Goal: Task Accomplishment & Management: Manage account settings

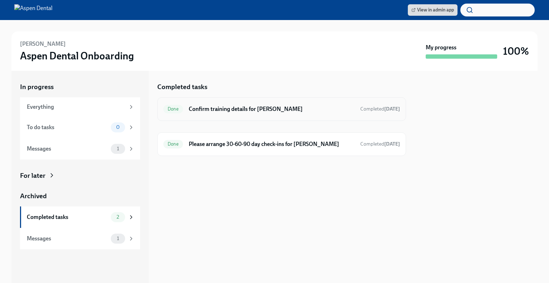
click at [237, 114] on div "Done Confirm training details for [PERSON_NAME] Completed [DATE]" at bounding box center [281, 108] width 237 height 11
click at [292, 150] on div "Done Please arrange 30-60-90 day check-ins for Keara Williams Completed May 23rd" at bounding box center [281, 144] width 249 height 24
click at [295, 146] on h6 "Please arrange 30-60-90 day check-ins for Keara Williams" at bounding box center [272, 144] width 166 height 8
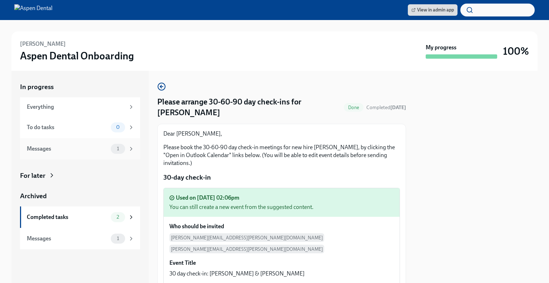
click at [121, 146] on span "1" at bounding box center [118, 148] width 11 height 5
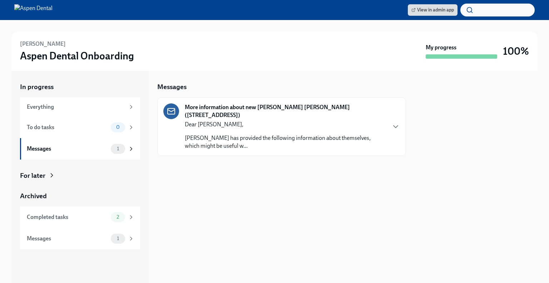
click at [254, 120] on p "Dear DeAnna," at bounding box center [285, 124] width 201 height 8
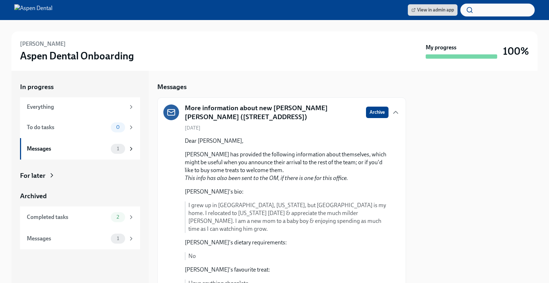
drag, startPoint x: 373, startPoint y: 114, endPoint x: 261, endPoint y: 147, distance: 117.3
click at [261, 147] on div "More information about new joiner Keara Williams (1455 Hamilton, OH - Aspen) Ar…" at bounding box center [281, 235] width 237 height 264
click at [377, 109] on span "Archive" at bounding box center [377, 112] width 15 height 7
click at [128, 238] on icon at bounding box center [131, 238] width 6 height 6
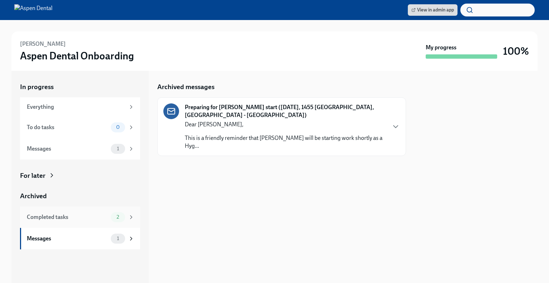
click at [128, 217] on icon at bounding box center [131, 217] width 6 height 6
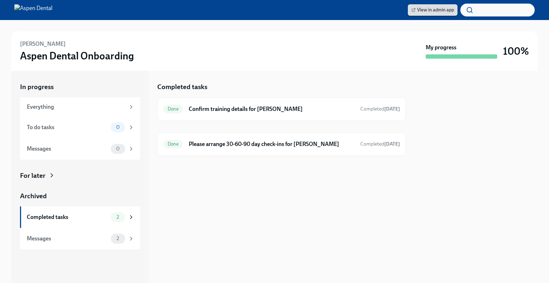
click at [431, 11] on span "View in admin app" at bounding box center [432, 9] width 43 height 7
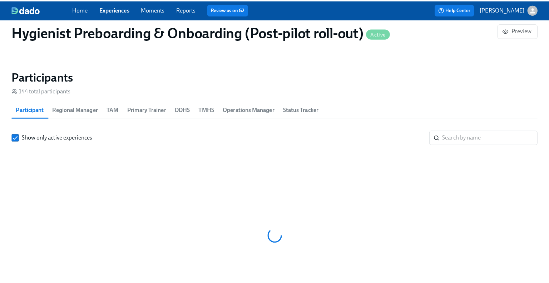
scroll to position [0, 7790]
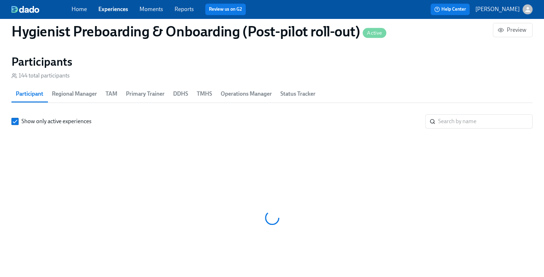
click at [202, 93] on span "TMHS" at bounding box center [204, 94] width 15 height 10
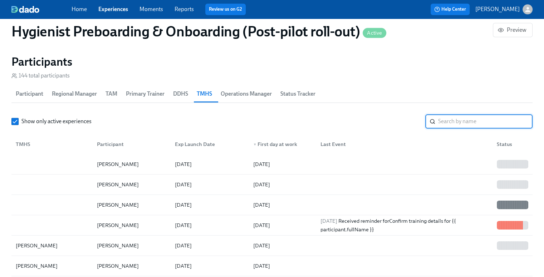
click at [467, 123] on input "search" at bounding box center [485, 121] width 94 height 14
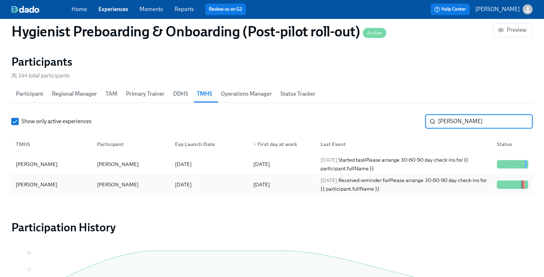
type input "[PERSON_NAME]"
click at [400, 186] on div "[DATE] Received reminder for Please arrange 30-60-90 day check-ins for {{ parti…" at bounding box center [403, 184] width 173 height 17
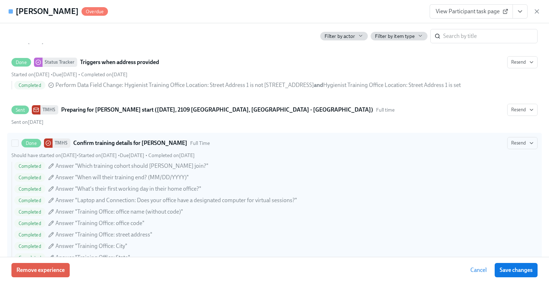
scroll to position [667, 0]
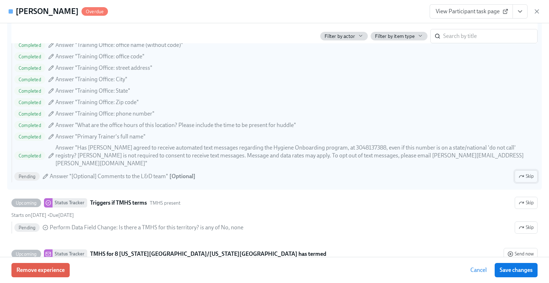
click at [525, 172] on button "Skip" at bounding box center [526, 176] width 23 height 12
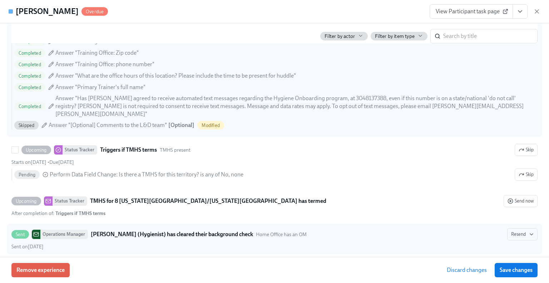
scroll to position [751, 0]
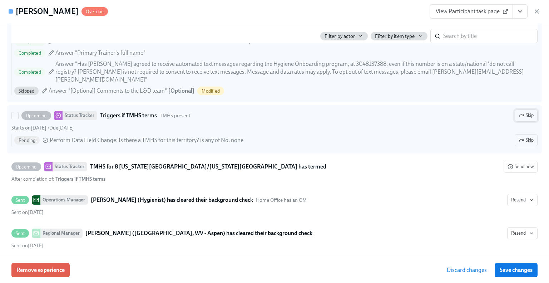
click at [521, 112] on span "Skip" at bounding box center [526, 115] width 15 height 7
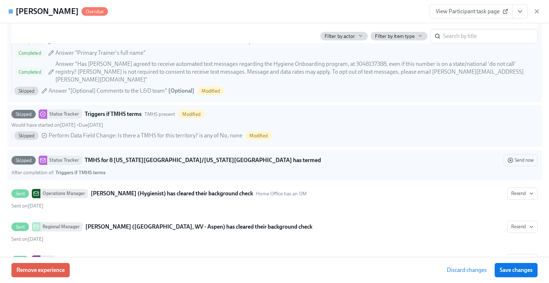
click at [264, 155] on div "Skipped Status Tracker TMHS for 8 [US_STATE][GEOGRAPHIC_DATA]/[US_STATE][GEOGRA…" at bounding box center [274, 160] width 526 height 12
click at [18, 157] on input "Skipped Status Tracker TMHS for 8 [US_STATE][GEOGRAPHIC_DATA]/[US_STATE][GEOGRA…" at bounding box center [15, 160] width 6 height 6
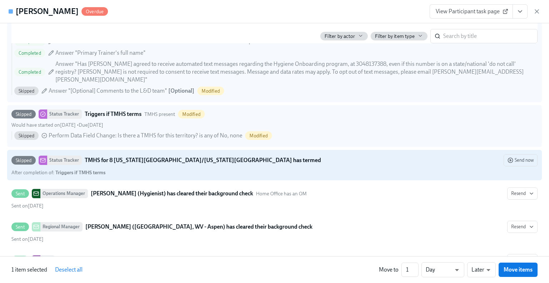
click at [259, 155] on div "Skipped Status Tracker TMHS for 8 [US_STATE][GEOGRAPHIC_DATA]/[US_STATE][GEOGRA…" at bounding box center [274, 160] width 526 height 12
click at [18, 157] on input "Skipped Status Tracker TMHS for 8 [US_STATE][GEOGRAPHIC_DATA]/[US_STATE][GEOGRA…" at bounding box center [15, 160] width 6 height 6
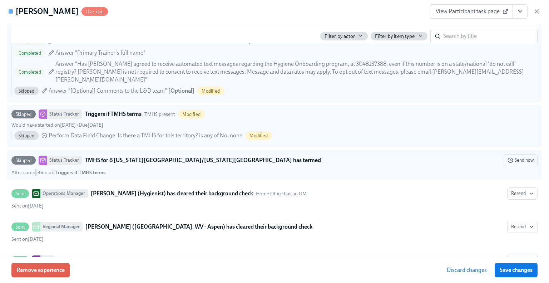
click at [36, 169] on div "After completion of : Triggers if TMHS terms" at bounding box center [58, 172] width 94 height 7
click at [108, 169] on div "After completion of : Triggers if TMHS terms" at bounding box center [274, 172] width 526 height 7
click at [18, 163] on input "Skipped Status Tracker TMHS for 8 [US_STATE][GEOGRAPHIC_DATA]/[US_STATE][GEOGRA…" at bounding box center [15, 160] width 6 height 6
checkbox input "true"
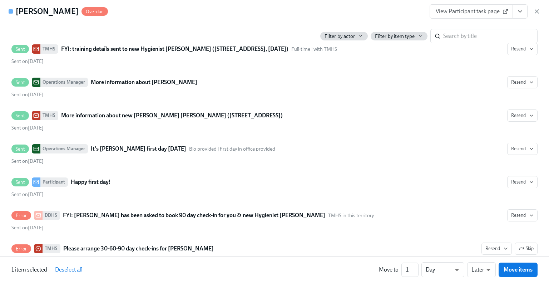
scroll to position [1497, 0]
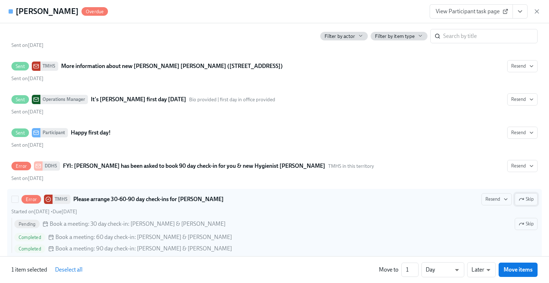
click at [522, 196] on span "Skip" at bounding box center [526, 199] width 15 height 7
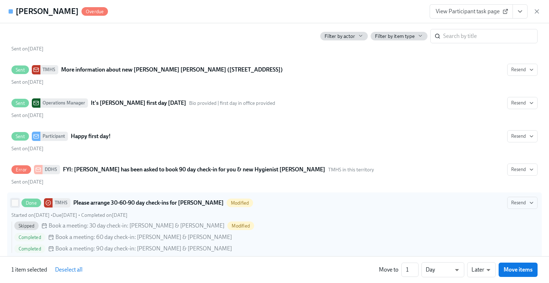
click at [17, 199] on input "Done TMHS Please arrange 30-60-90 day check-ins for [PERSON_NAME] Modified Rese…" at bounding box center [15, 202] width 6 height 6
checkbox input "true"
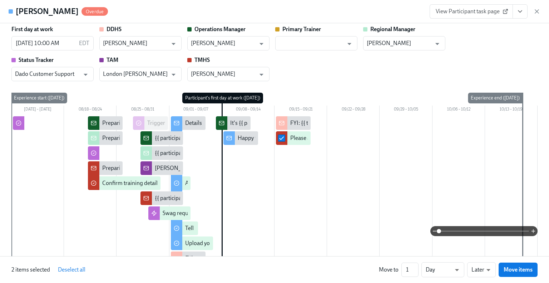
scroll to position [0, 0]
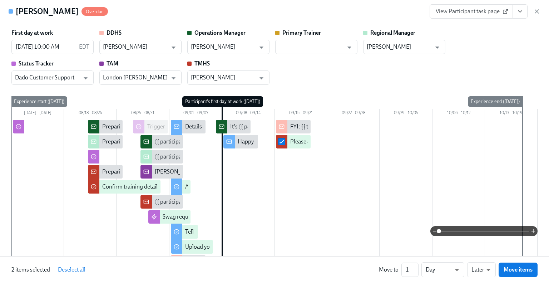
click at [81, 11] on span "Overdue" at bounding box center [94, 11] width 26 height 5
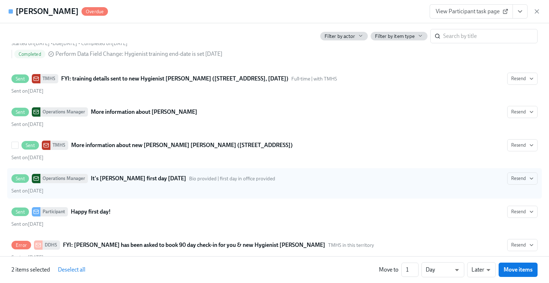
scroll to position [1493, 0]
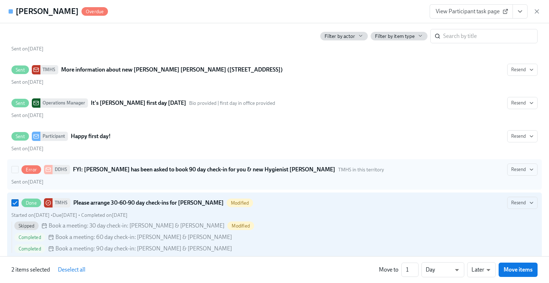
drag, startPoint x: 15, startPoint y: 160, endPoint x: 28, endPoint y: 159, distance: 12.6
click at [15, 166] on input "Error DDHS FYI: [PERSON_NAME] has been asked to book 90 day check-in for you & …" at bounding box center [15, 169] width 6 height 6
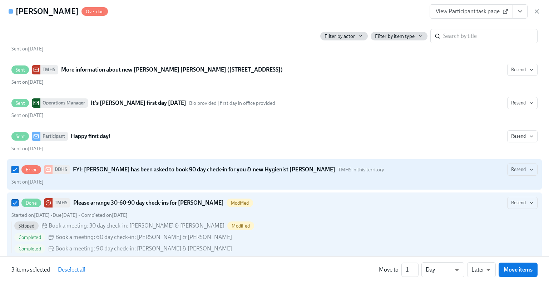
click at [138, 164] on div "Error DDHS FYI: [PERSON_NAME] has been asked to book 90 day check-in for you & …" at bounding box center [274, 174] width 526 height 22
click at [18, 166] on input "Error DDHS FYI: [PERSON_NAME] has been asked to book 90 day check-in for you & …" at bounding box center [15, 169] width 6 height 6
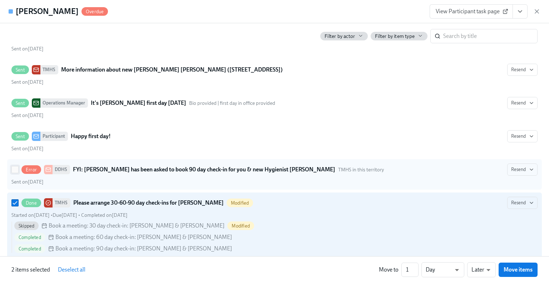
click at [14, 166] on input "Error DDHS FYI: [PERSON_NAME] has been asked to book 90 day check-in for you & …" at bounding box center [15, 169] width 6 height 6
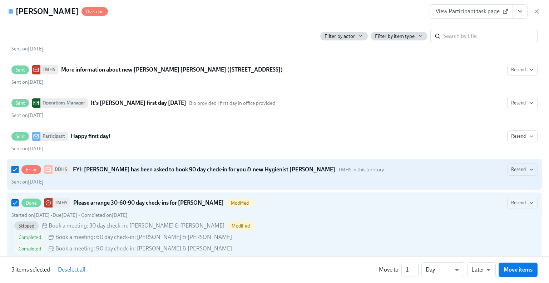
click at [227, 163] on div "Error DDHS FYI: [PERSON_NAME] has been asked to book 90 day check-in for you & …" at bounding box center [274, 169] width 526 height 12
click at [18, 166] on input "Error DDHS FYI: [PERSON_NAME] has been asked to book 90 day check-in for you & …" at bounding box center [15, 169] width 6 height 6
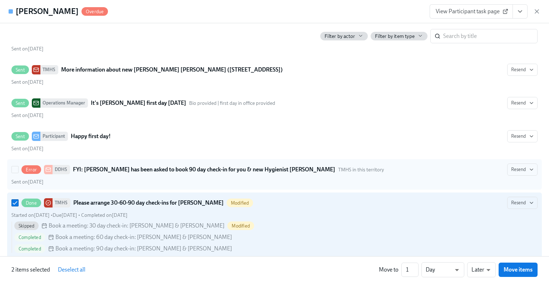
click at [123, 163] on div "Error DDHS FYI: [PERSON_NAME] has been asked to book 90 day check-in for you & …" at bounding box center [274, 169] width 526 height 12
click at [18, 166] on input "Error DDHS FYI: [PERSON_NAME] has been asked to book 90 day check-in for you & …" at bounding box center [15, 169] width 6 height 6
checkbox input "true"
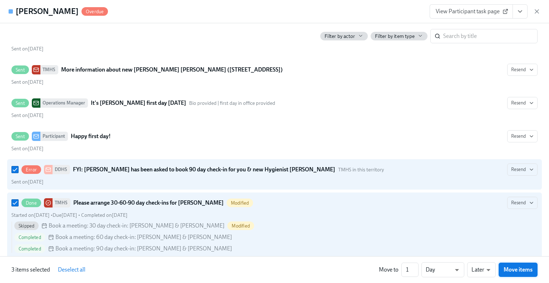
click at [515, 274] on button "Move items" at bounding box center [518, 269] width 39 height 14
checkbox input "false"
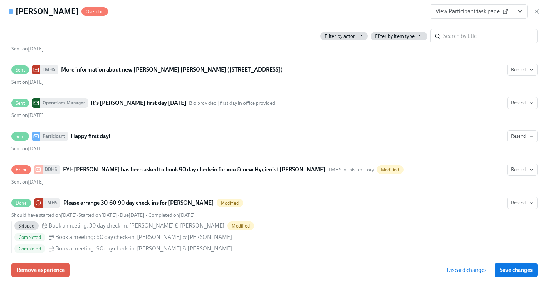
scroll to position [1493, 0]
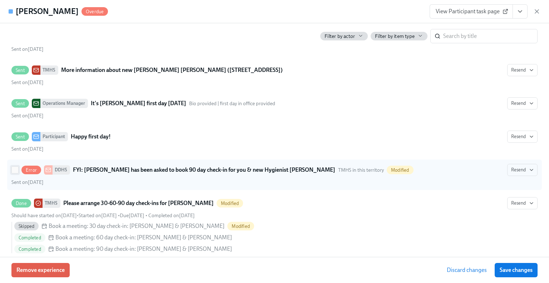
click at [12, 167] on input "Error DDHS FYI: [PERSON_NAME] has been asked to book 90 day check-in for you & …" at bounding box center [15, 170] width 6 height 6
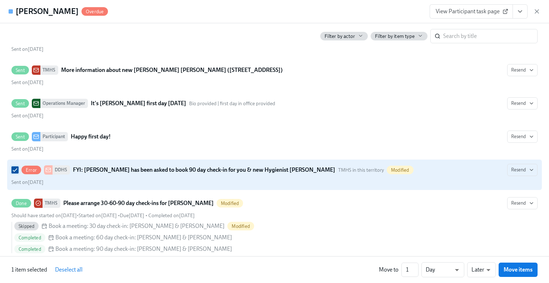
click at [15, 167] on input "Error DDHS FYI: [PERSON_NAME] has been asked to book 90 day check-in for you & …" at bounding box center [15, 170] width 6 height 6
checkbox input "false"
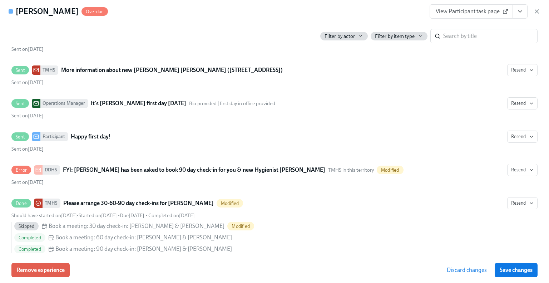
click at [541, 271] on div "Remove experience Discard changes Save changes" at bounding box center [274, 270] width 549 height 26
click at [526, 271] on span "Save changes" at bounding box center [516, 269] width 33 height 7
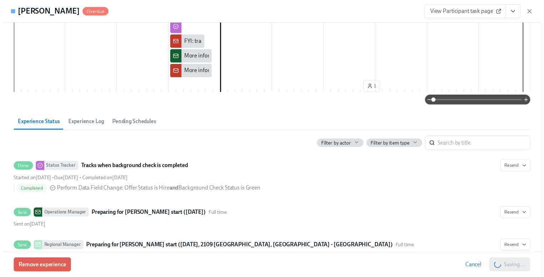
scroll to position [0, 0]
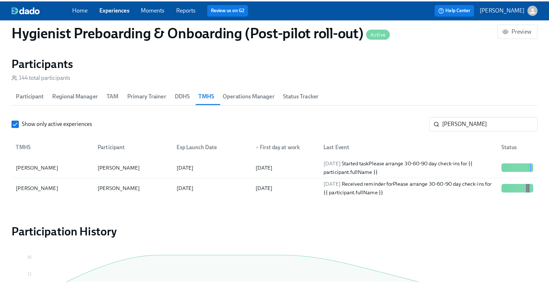
scroll to position [0, 11553]
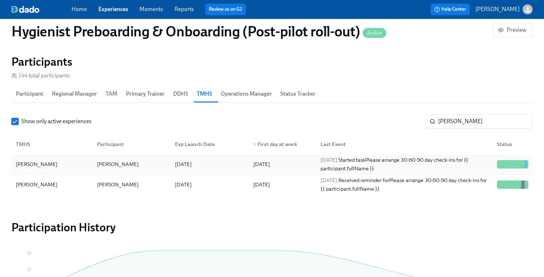
click at [290, 168] on div "[DATE]" at bounding box center [281, 164] width 68 height 14
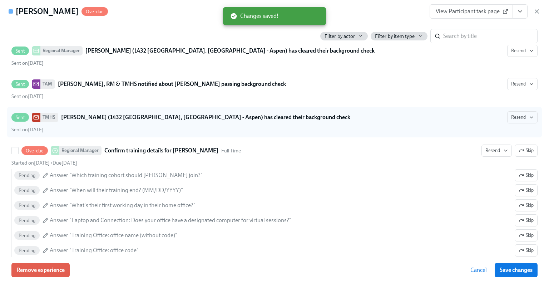
scroll to position [834, 0]
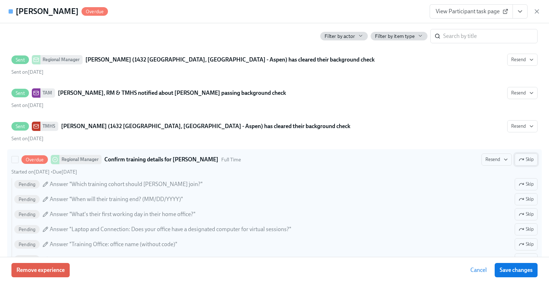
click at [522, 156] on span "Skip" at bounding box center [526, 159] width 15 height 7
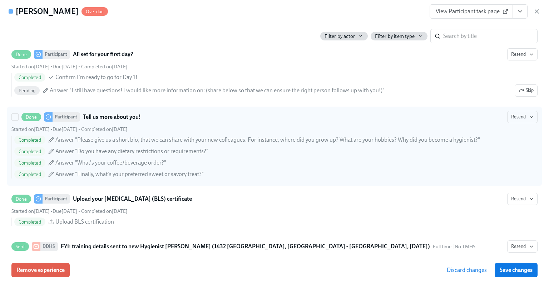
scroll to position [1167, 0]
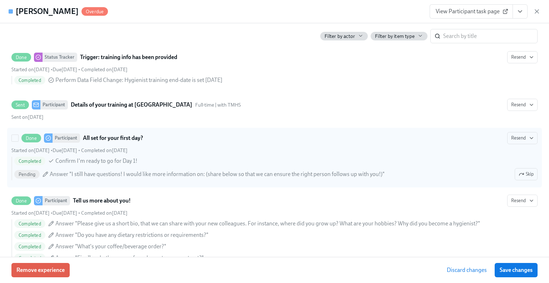
click at [162, 157] on div "Completed Confirm I'm ready to go for Day 1!" at bounding box center [275, 161] width 523 height 9
click at [18, 141] on input "Done Participant All set for your first day? Resend Started on [DATE] • Due [DA…" at bounding box center [15, 138] width 6 height 6
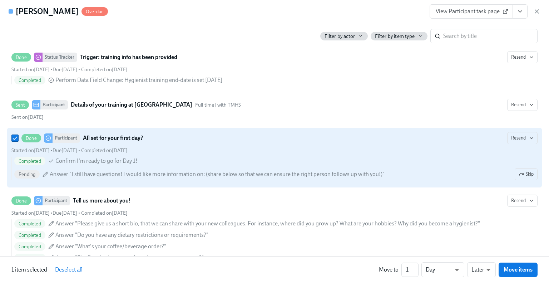
click at [150, 163] on div "Completed Confirm I'm ready to go for Day 1! Pending Answer "I still have quest…" at bounding box center [274, 170] width 526 height 26
click at [18, 141] on input "Done Participant All set for your first day? Resend Started on [DATE] • Due [DA…" at bounding box center [15, 138] width 6 height 6
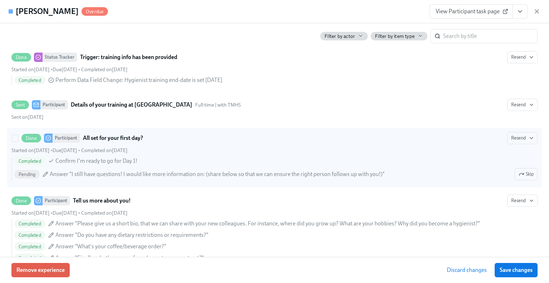
drag, startPoint x: 187, startPoint y: 141, endPoint x: 170, endPoint y: 143, distance: 16.1
click at [187, 157] on div "Completed Confirm I'm ready to go for Day 1!" at bounding box center [275, 161] width 523 height 9
click at [18, 141] on input "Done Participant All set for your first day? Resend Started on [DATE] • Due [DA…" at bounding box center [15, 138] width 6 height 6
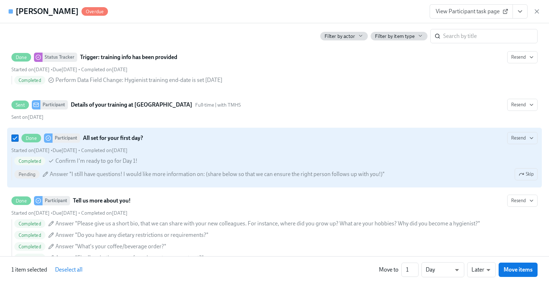
click at [46, 171] on icon at bounding box center [46, 174] width 6 height 6
click at [18, 141] on input "Done Participant All set for your first day? Resend Started on [DATE] • Due [DA…" at bounding box center [15, 138] width 6 height 6
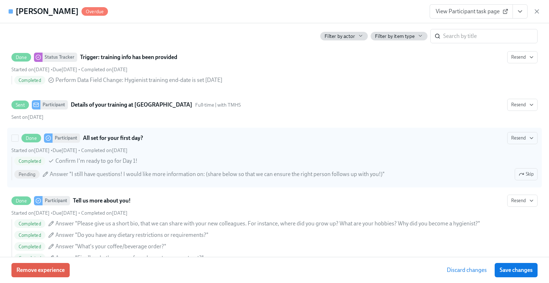
click at [189, 157] on div "Completed Confirm I'm ready to go for Day 1! Pending Answer "I still have quest…" at bounding box center [274, 169] width 526 height 24
click at [18, 141] on input "Done Participant All set for your first day? Resend Started on [DATE] • Due [DA…" at bounding box center [15, 138] width 6 height 6
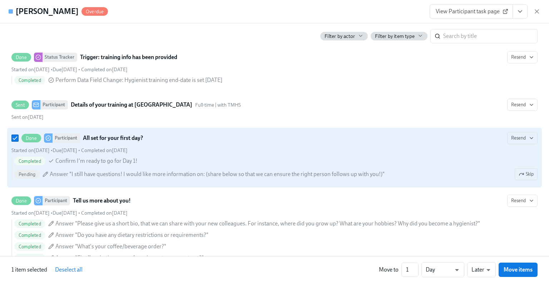
click at [80, 133] on div "Participant" at bounding box center [67, 137] width 28 height 9
click at [18, 135] on input "Done Participant All set for your first day? Resend Started on [DATE] • Due [DA…" at bounding box center [15, 138] width 6 height 6
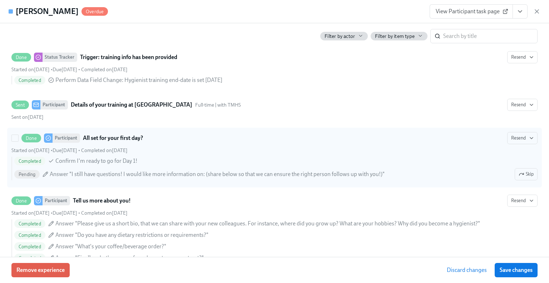
click at [66, 133] on div "Participant" at bounding box center [67, 137] width 28 height 9
click at [18, 135] on input "Done Participant All set for your first day? Resend Started on [DATE] • Due [DA…" at bounding box center [15, 138] width 6 height 6
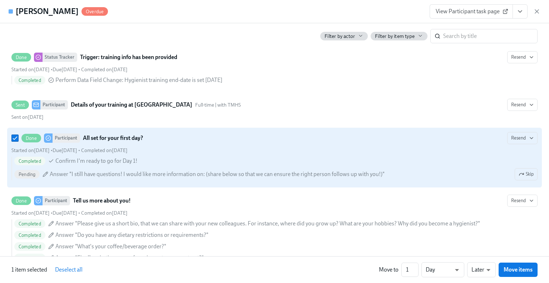
drag, startPoint x: 21, startPoint y: 120, endPoint x: 24, endPoint y: 119, distance: 3.7
click at [21, 133] on div "Done Participant All set for your first day?" at bounding box center [77, 137] width 132 height 9
click at [18, 135] on input "Done Participant All set for your first day? Resend Started on [DATE] • Due [DA…" at bounding box center [15, 138] width 6 height 6
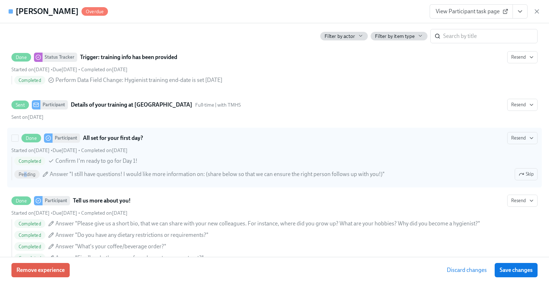
click at [25, 172] on span "Pending" at bounding box center [26, 174] width 25 height 5
click at [113, 170] on span "Answer "I still have questions! I would like more information on: (share below …" at bounding box center [217, 174] width 335 height 8
click at [18, 141] on input "Done Participant All set for your first day? Resend Started on [DATE] • Due [DA…" at bounding box center [15, 138] width 6 height 6
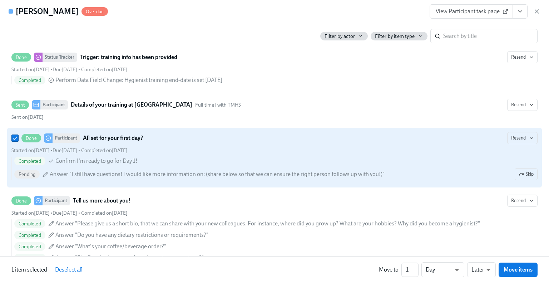
click at [369, 170] on span "Answer "I still have questions! I would like more information on: (share below …" at bounding box center [217, 174] width 335 height 8
click at [18, 141] on input "Done Participant All set for your first day? Resend Started on [DATE] • Due [DA…" at bounding box center [15, 138] width 6 height 6
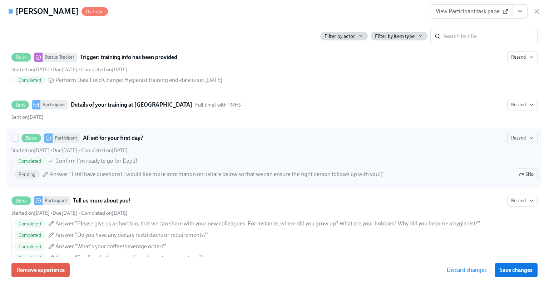
click at [11, 128] on label "Done Participant All set for your first day? Resend Started on [DATE] • Due [DA…" at bounding box center [274, 158] width 535 height 60
click at [12, 135] on input "Done Participant All set for your first day? Resend Started on [DATE] • Due [DA…" at bounding box center [15, 138] width 6 height 6
checkbox input "true"
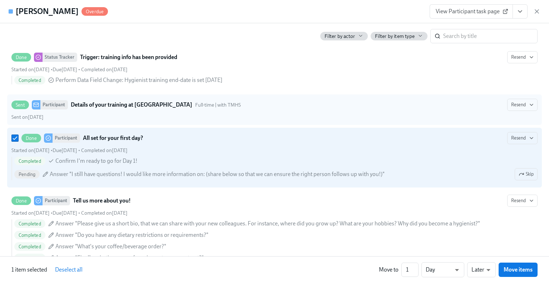
drag, startPoint x: 524, startPoint y: 157, endPoint x: 193, endPoint y: 154, distance: 331.3
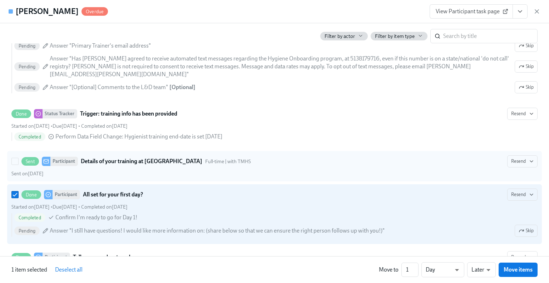
click at [193, 170] on div "Sent on [DATE]" at bounding box center [274, 173] width 526 height 7
click at [18, 158] on input "Sent Participant Details of your training at [GEOGRAPHIC_DATA] Full-time | with…" at bounding box center [15, 161] width 6 height 6
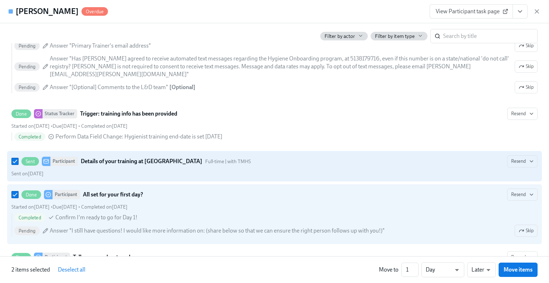
click at [168, 170] on div "Sent on [DATE]" at bounding box center [274, 173] width 526 height 7
click at [18, 158] on input "Sent Participant Details of your training at [GEOGRAPHIC_DATA] Full-time | with…" at bounding box center [15, 161] width 6 height 6
checkbox input "false"
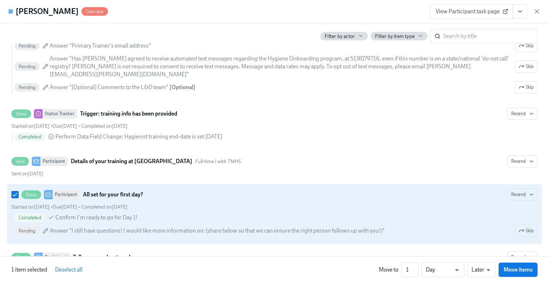
scroll to position [0, 11559]
click at [42, 14] on h4 "[PERSON_NAME]" at bounding box center [47, 11] width 63 height 11
click at [33, 13] on h4 "[PERSON_NAME]" at bounding box center [47, 11] width 63 height 11
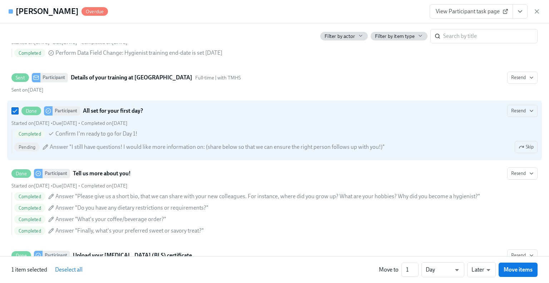
scroll to position [83, 0]
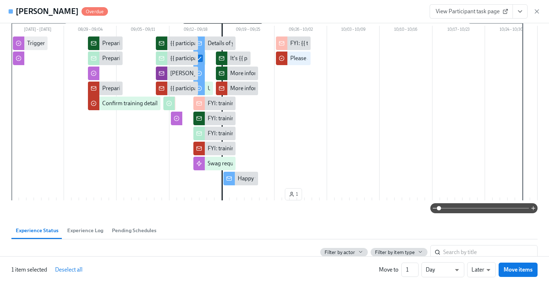
click at [83, 233] on span "Experience Log" at bounding box center [85, 230] width 36 height 8
click at [82, 229] on button "Experience Log" at bounding box center [85, 230] width 45 height 17
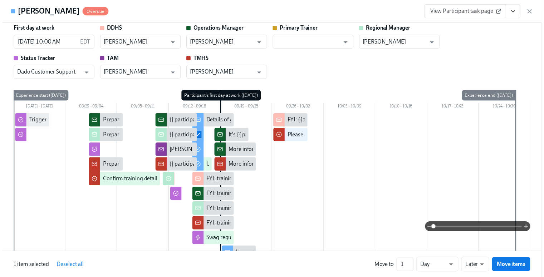
scroll to position [0, 0]
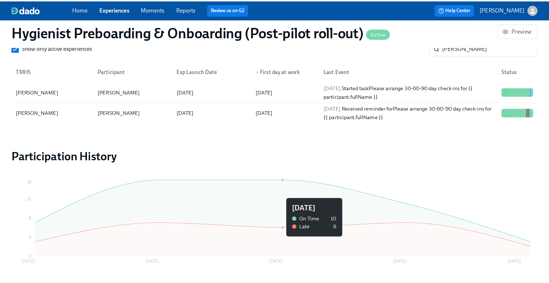
scroll to position [834, 0]
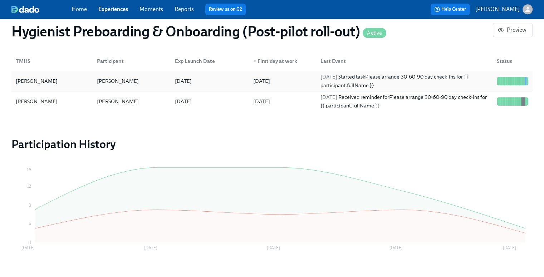
click at [132, 85] on div "[PERSON_NAME]" at bounding box center [130, 81] width 78 height 14
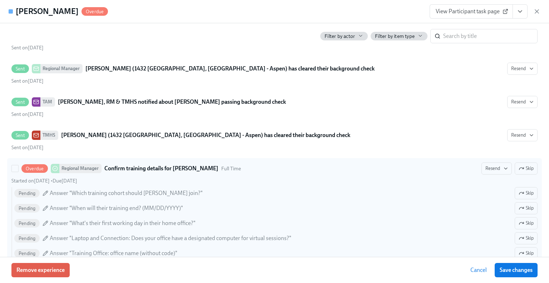
scroll to position [834, 0]
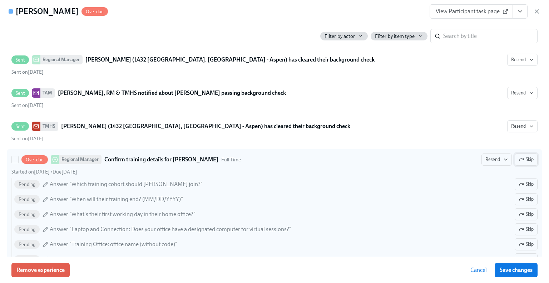
click at [523, 156] on span "Skip" at bounding box center [526, 159] width 15 height 7
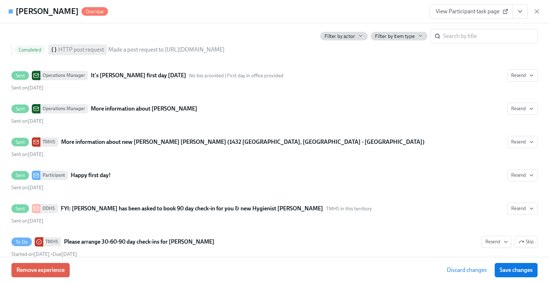
scroll to position [1642, 0]
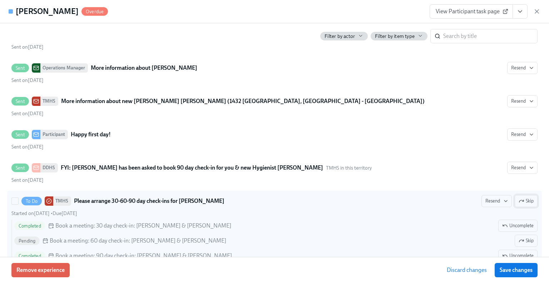
click at [524, 197] on span "Skip" at bounding box center [526, 200] width 15 height 7
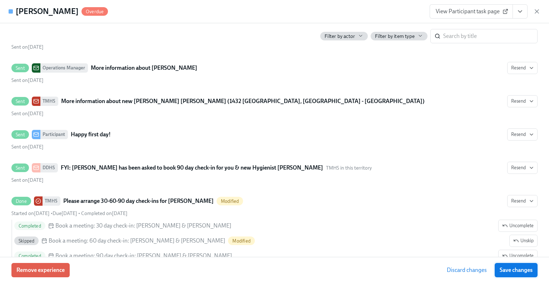
click at [526, 272] on span "Save changes" at bounding box center [516, 269] width 33 height 7
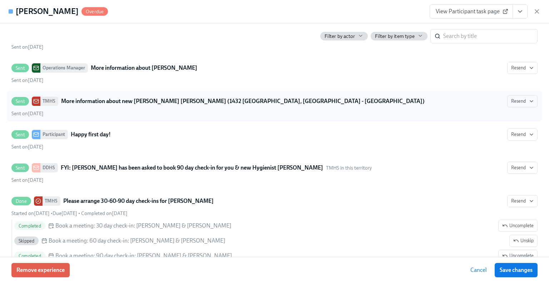
click at [391, 100] on label "Sent TMHS More information about new [PERSON_NAME] [PERSON_NAME] (1432 [GEOGRAP…" at bounding box center [274, 106] width 535 height 30
click at [18, 100] on input "Sent TMHS More information about new [PERSON_NAME] [PERSON_NAME] (1432 [GEOGRAP…" at bounding box center [15, 101] width 6 height 6
checkbox input "true"
